Goal: Task Accomplishment & Management: Use online tool/utility

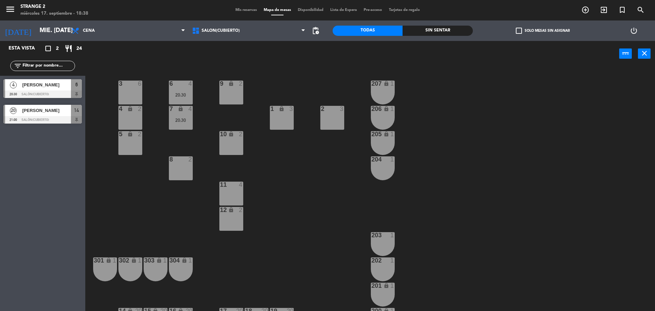
click at [384, 244] on div "203 1" at bounding box center [383, 244] width 24 height 24
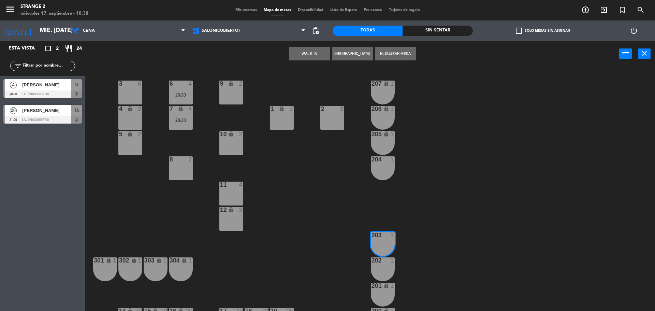
click at [315, 55] on button "WALK IN" at bounding box center [309, 54] width 41 height 14
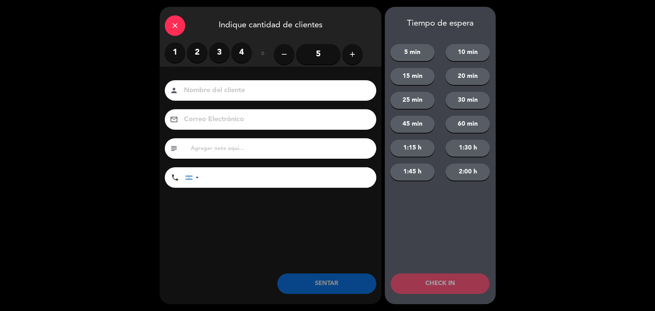
click at [175, 49] on label "1" at bounding box center [175, 52] width 20 height 20
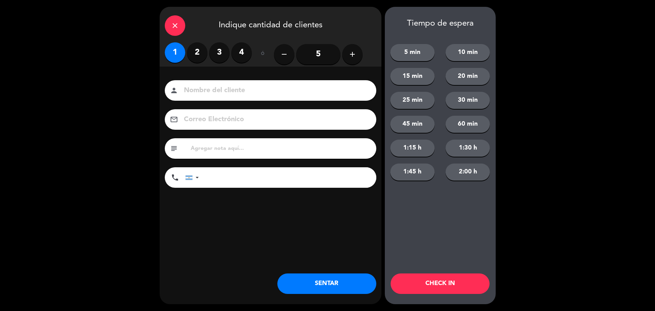
click at [337, 275] on button "SENTAR" at bounding box center [326, 283] width 99 height 20
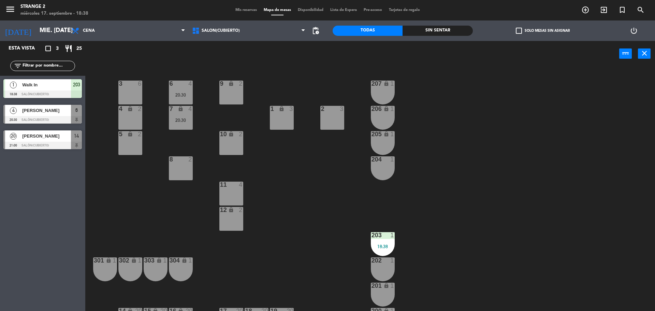
click at [384, 143] on div "205 lock 1" at bounding box center [383, 143] width 24 height 24
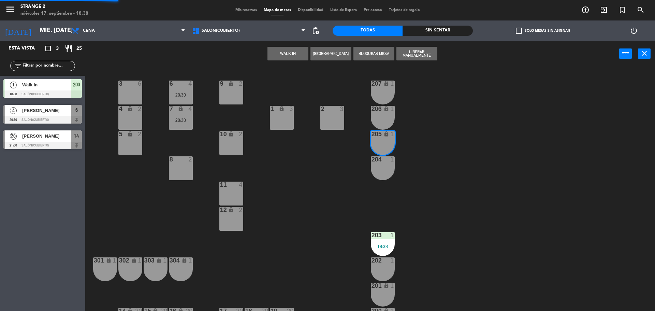
click at [288, 51] on button "WALK IN" at bounding box center [287, 54] width 41 height 14
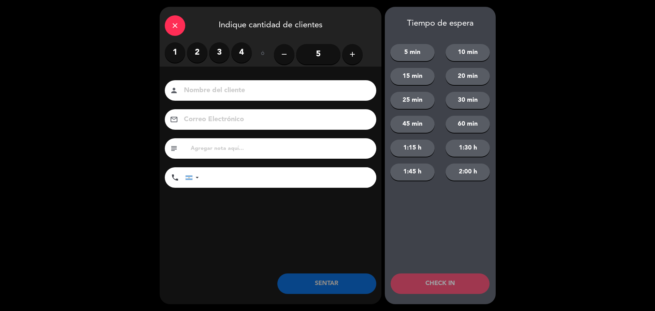
click at [179, 50] on label "1" at bounding box center [175, 52] width 20 height 20
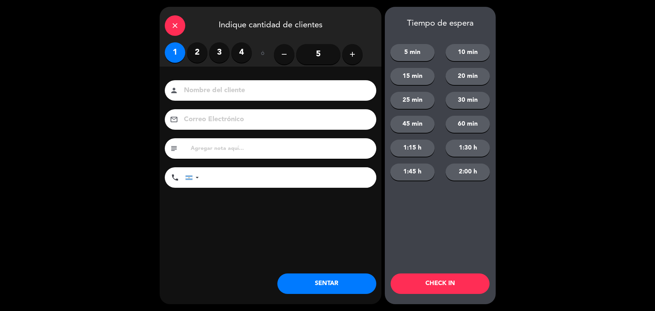
click at [318, 268] on div "close Indique cantidad de clientes 1 2 3 4 ó remove 5 add Nombre del cliente pe…" at bounding box center [271, 155] width 222 height 297
click at [330, 279] on button "SENTAR" at bounding box center [326, 283] width 99 height 20
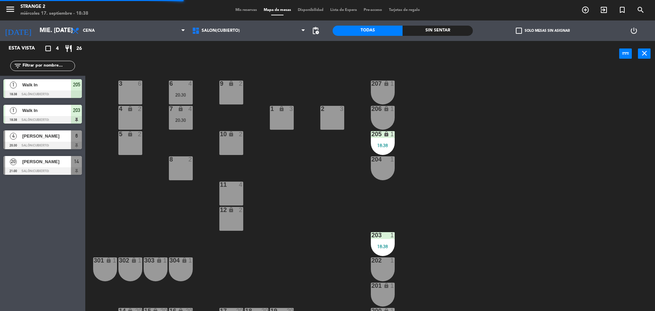
scroll to position [19, 0]
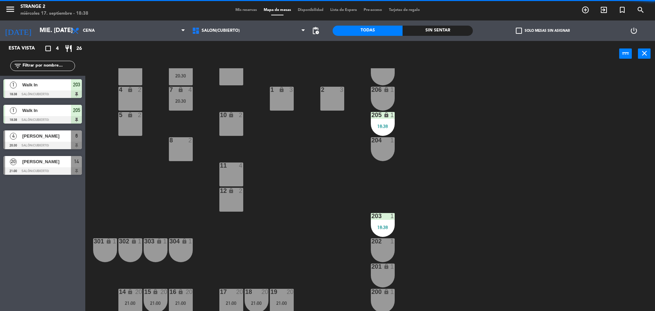
click at [375, 296] on div "200 lock 1" at bounding box center [383, 300] width 24 height 24
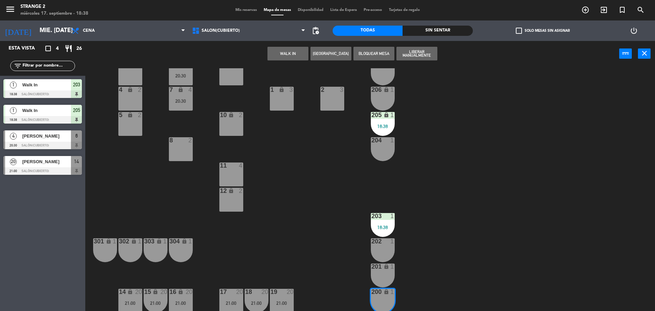
click at [382, 273] on div "201 lock 1" at bounding box center [383, 275] width 24 height 24
click at [272, 51] on button "WALK IN" at bounding box center [287, 54] width 41 height 14
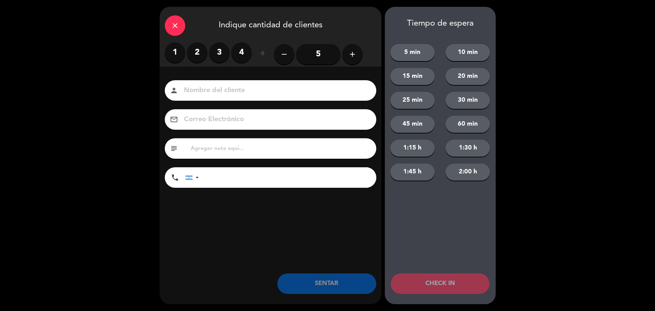
click at [189, 58] on label "2" at bounding box center [197, 52] width 20 height 20
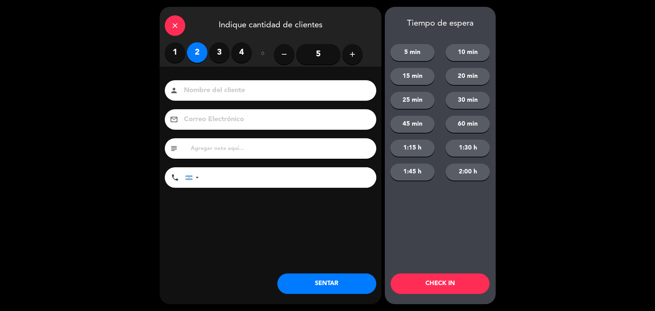
click at [335, 291] on button "SENTAR" at bounding box center [326, 283] width 99 height 20
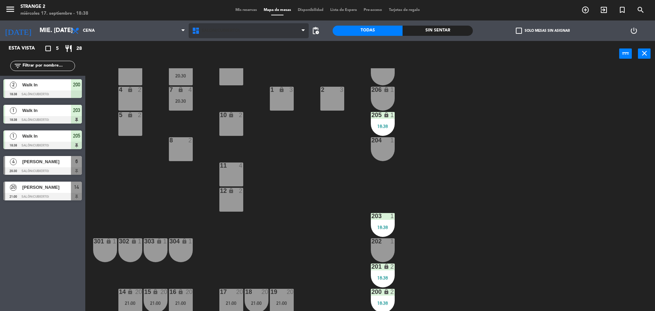
click at [219, 30] on span "Salón(Cubierto)" at bounding box center [221, 30] width 38 height 5
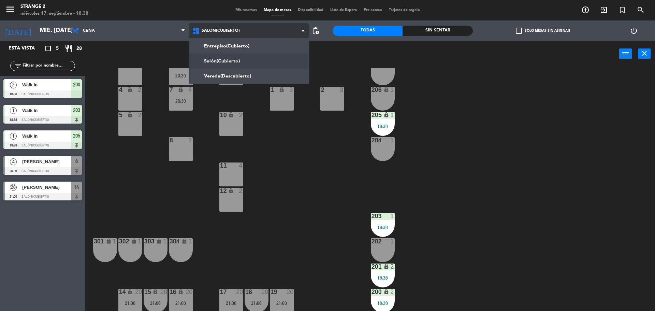
click at [208, 76] on ng-component "menu Strange 2 miércoles 17. septiembre - 18:38 Mis reservas Mapa de mesas Disp…" at bounding box center [327, 156] width 655 height 312
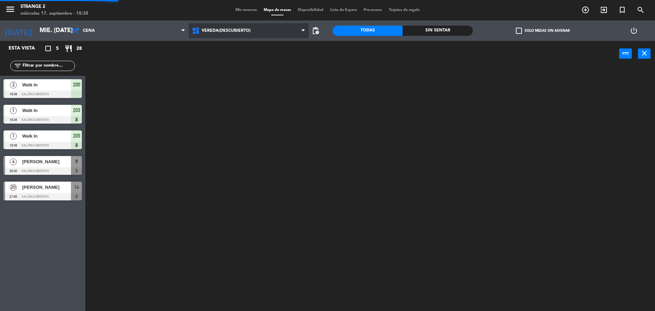
scroll to position [0, 0]
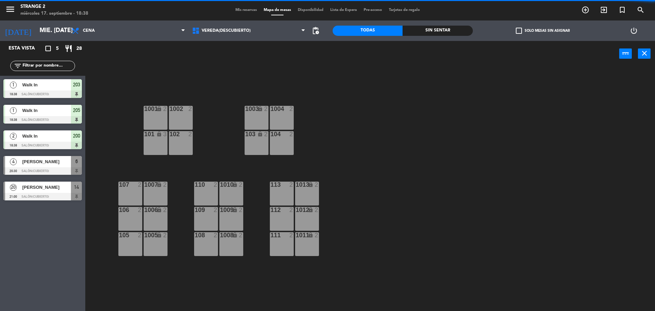
click at [253, 118] on div "1003 lock 2" at bounding box center [256, 118] width 24 height 24
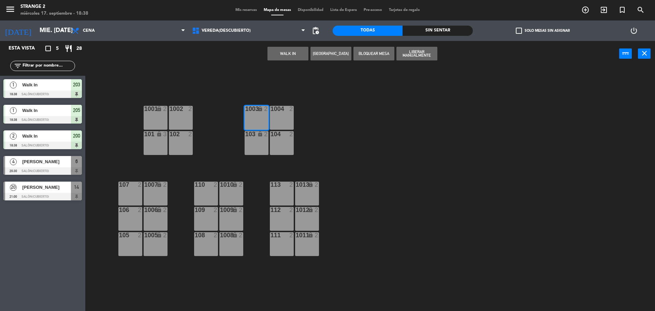
click at [255, 142] on div "103 lock 2" at bounding box center [256, 143] width 24 height 24
click at [292, 56] on button "WALK IN" at bounding box center [287, 54] width 41 height 14
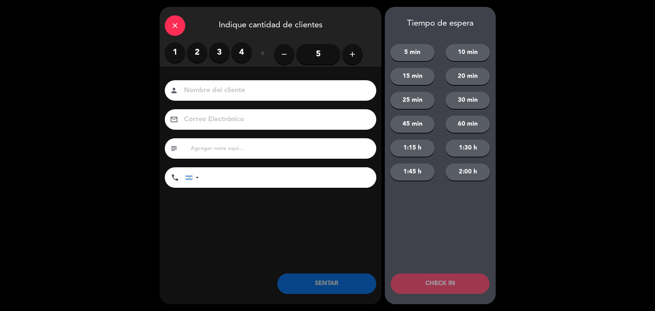
click at [189, 54] on label "2" at bounding box center [197, 52] width 20 height 20
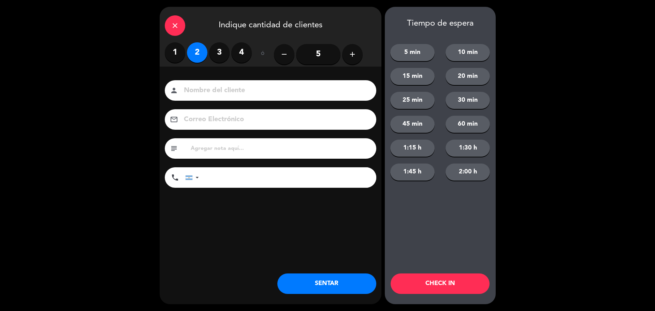
click at [315, 289] on button "SENTAR" at bounding box center [326, 283] width 99 height 20
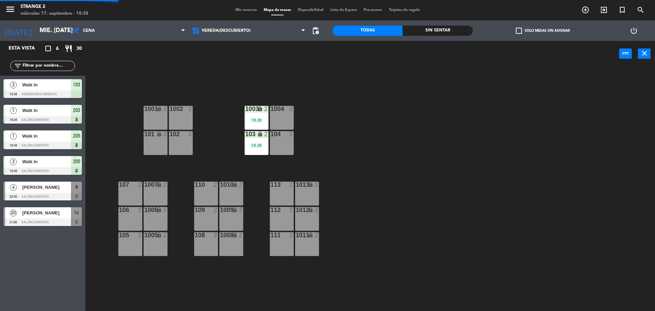
click at [279, 250] on div "111 2" at bounding box center [282, 244] width 24 height 24
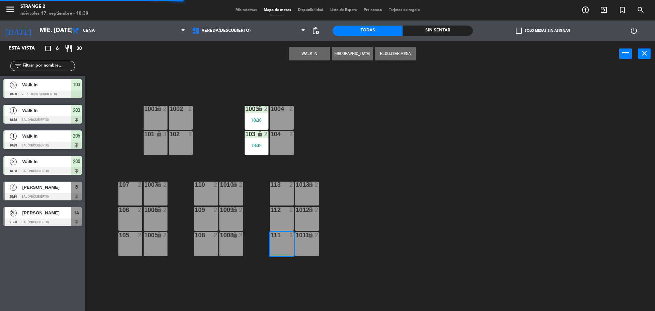
click at [305, 250] on div "1011 lock 2" at bounding box center [307, 244] width 24 height 24
click at [305, 53] on button "WALK IN" at bounding box center [309, 54] width 41 height 14
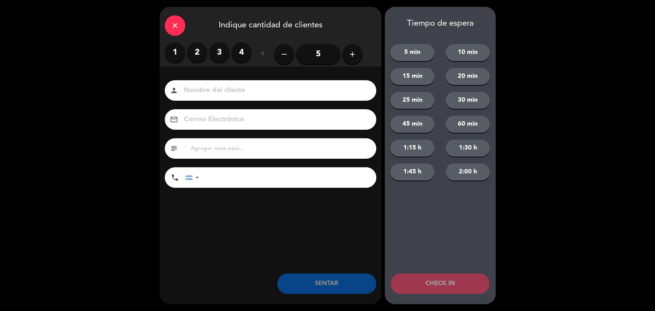
click at [212, 47] on label "3" at bounding box center [219, 52] width 20 height 20
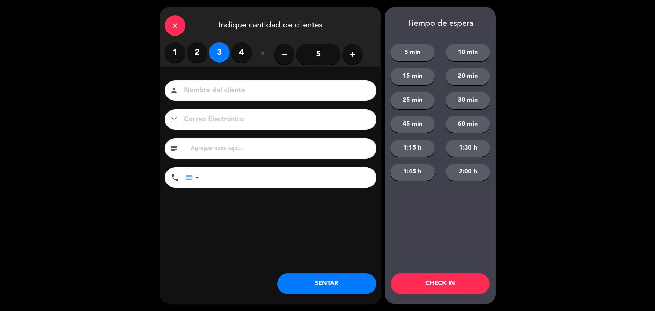
click at [199, 54] on label "2" at bounding box center [197, 52] width 20 height 20
click at [322, 277] on button "SENTAR" at bounding box center [326, 283] width 99 height 20
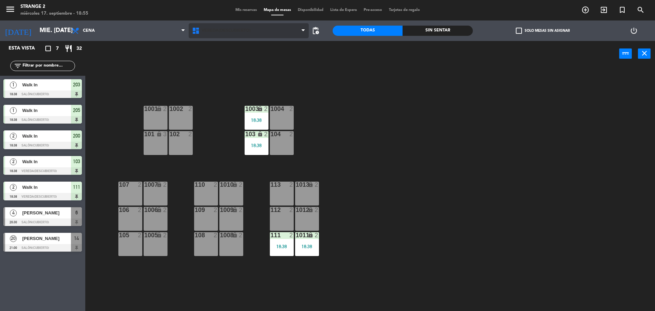
click at [224, 31] on span "Vereda(Descubierto)" at bounding box center [226, 30] width 49 height 5
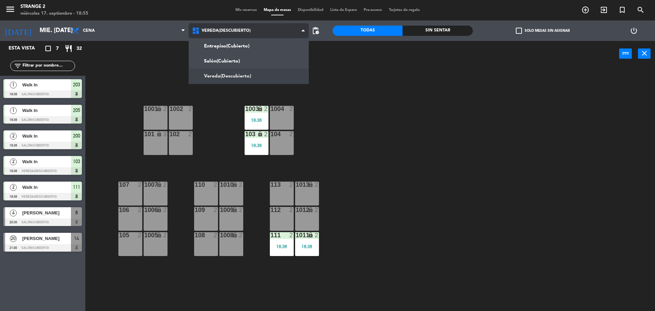
click at [224, 59] on ng-component "menu Strange 2 miércoles 17. septiembre - 18:55 Mis reservas Mapa de mesas Disp…" at bounding box center [327, 156] width 655 height 312
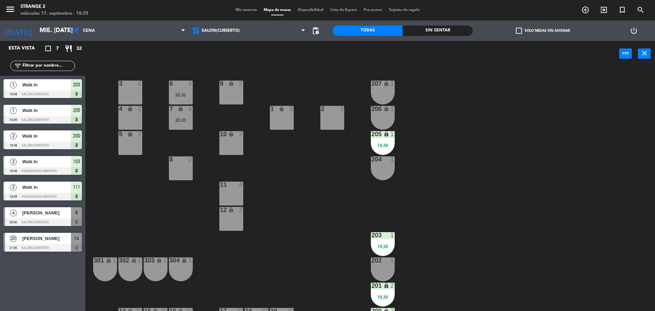
click at [183, 88] on div "6 4 20:30" at bounding box center [181, 92] width 24 height 24
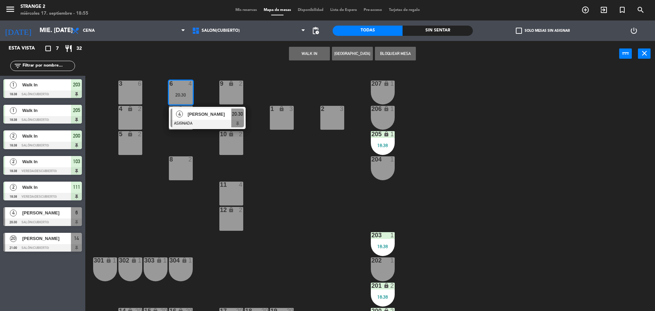
click at [235, 197] on div "11 4" at bounding box center [231, 193] width 24 height 24
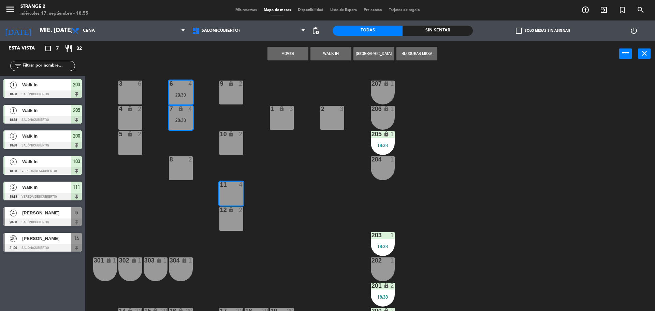
click at [238, 218] on div "12 lock 2" at bounding box center [231, 219] width 24 height 24
click at [294, 53] on button "Mover y Unir" at bounding box center [287, 54] width 41 height 14
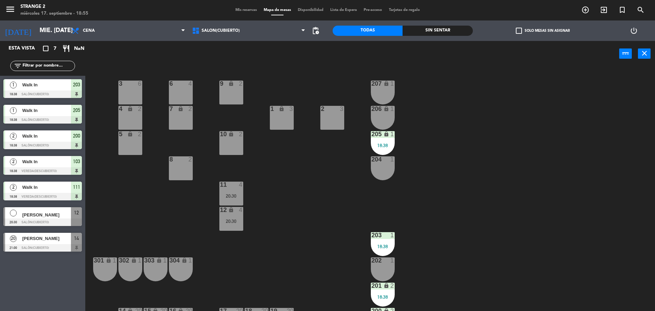
click at [187, 92] on div "6 4" at bounding box center [181, 92] width 24 height 24
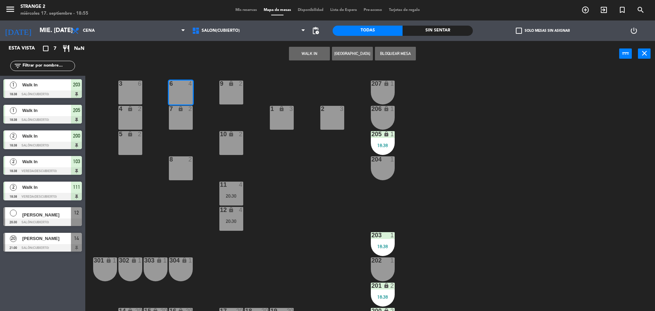
click at [185, 119] on div "7 lock 2" at bounding box center [181, 118] width 24 height 24
click at [305, 51] on button "WALK IN" at bounding box center [309, 54] width 41 height 14
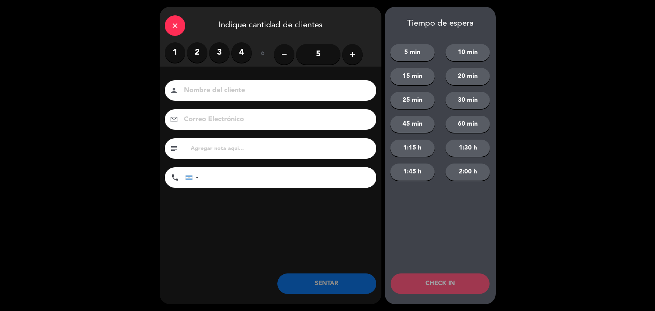
click at [240, 57] on label "4" at bounding box center [241, 52] width 20 height 20
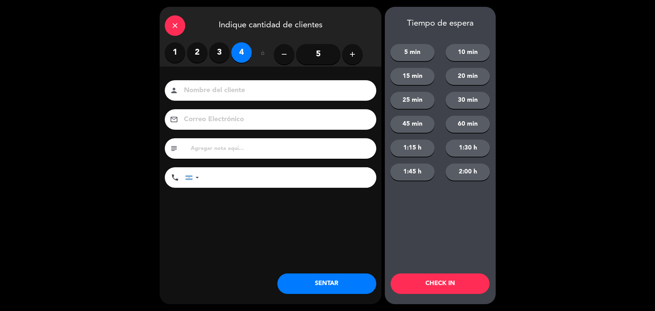
click at [321, 275] on button "SENTAR" at bounding box center [326, 283] width 99 height 20
